Goal: Navigation & Orientation: Understand site structure

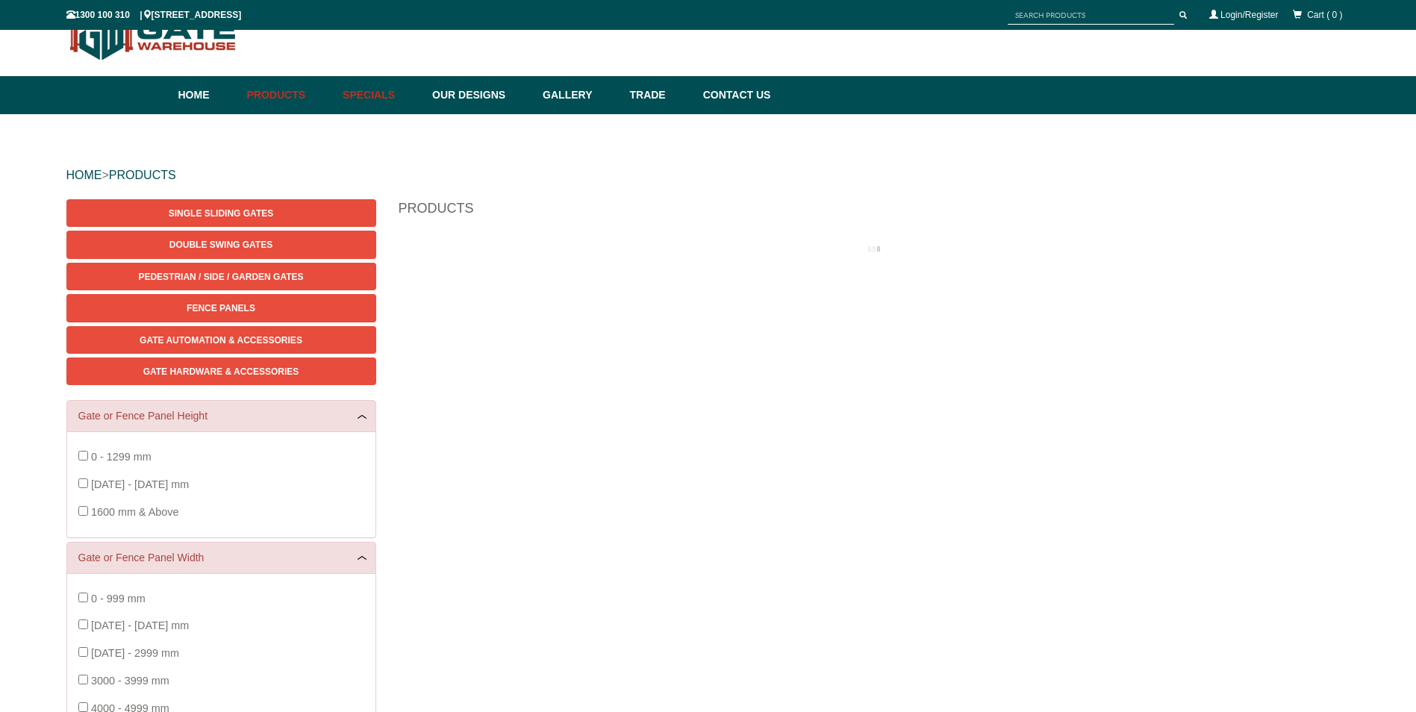
scroll to position [37, 0]
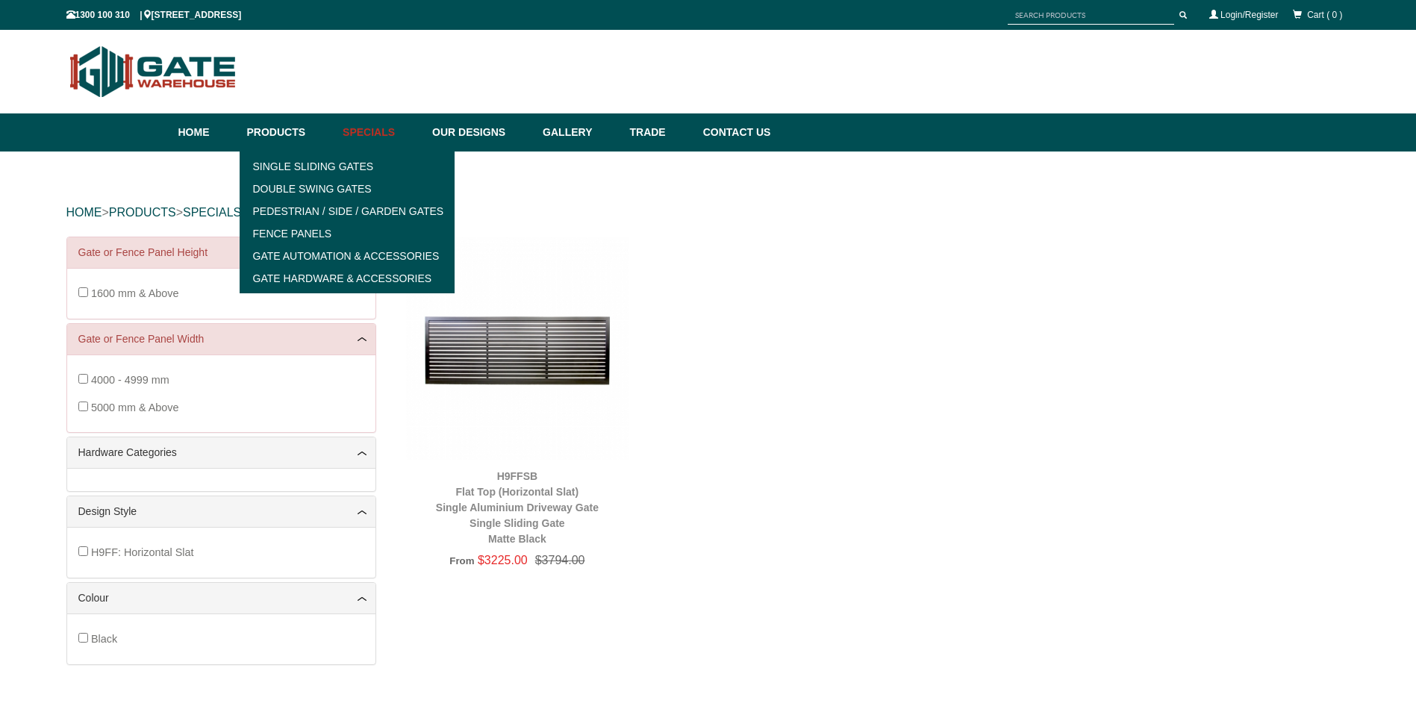
click at [393, 133] on link "Specials" at bounding box center [380, 132] width 90 height 38
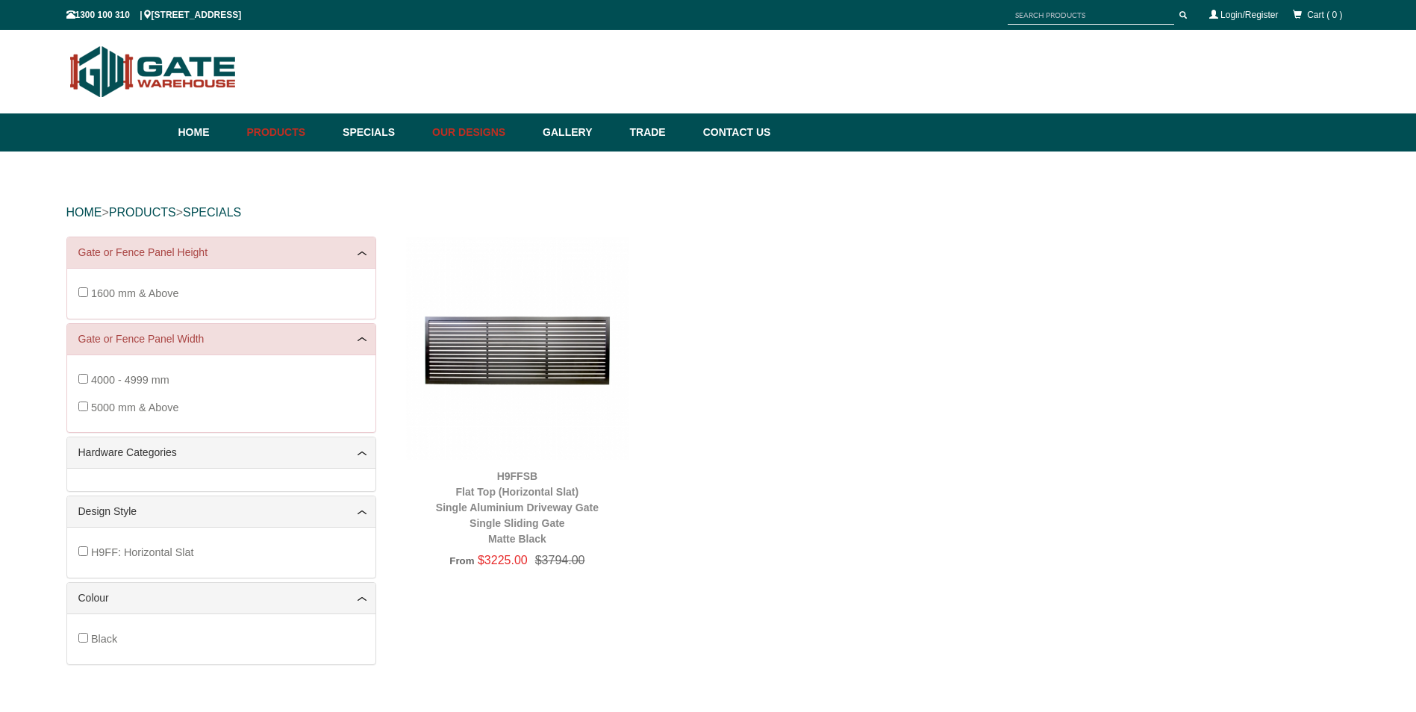
click at [477, 132] on link "Our Designs" at bounding box center [480, 132] width 110 height 38
